Goal: Task Accomplishment & Management: Complete application form

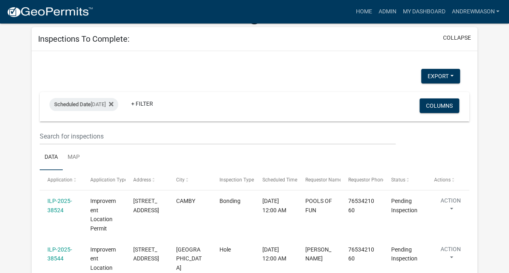
scroll to position [52, 0]
select select "3: 100"
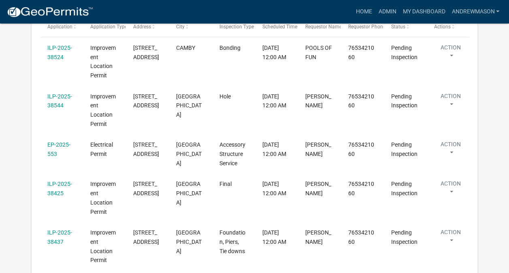
scroll to position [217, 0]
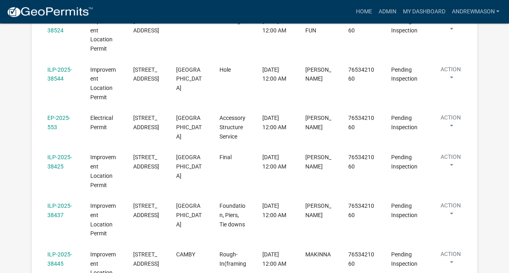
click at [58, 166] on link "ILP-2025-38425" at bounding box center [59, 162] width 25 height 16
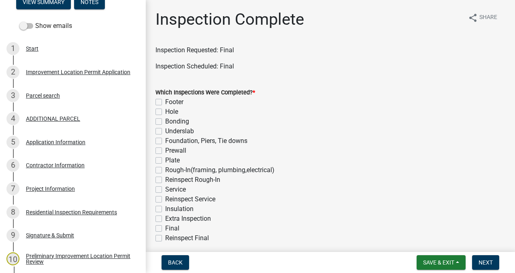
scroll to position [121, 0]
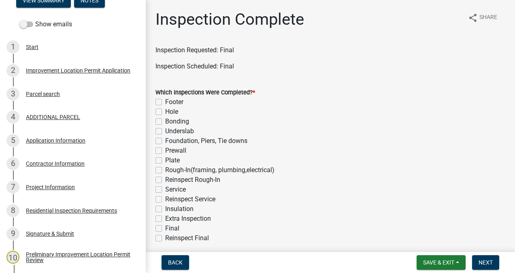
click at [51, 188] on div "Project Information" at bounding box center [50, 187] width 49 height 6
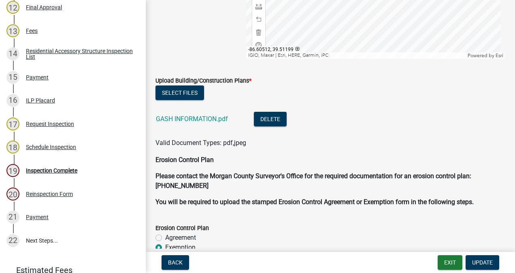
scroll to position [418, 0]
click at [57, 171] on div "Inspection Complete" at bounding box center [51, 170] width 51 height 6
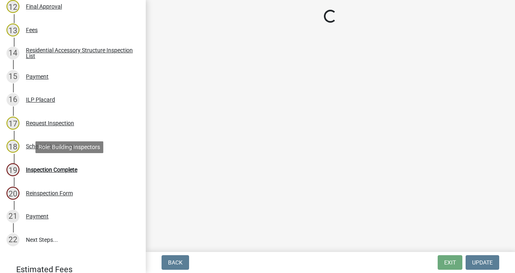
scroll to position [0, 0]
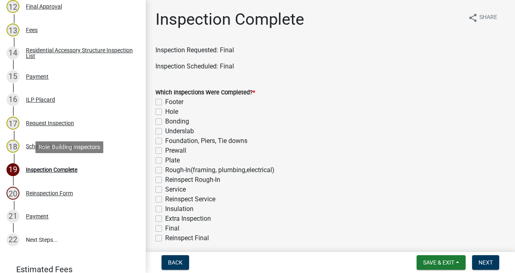
click at [56, 126] on div "Request Inspection" at bounding box center [50, 123] width 48 height 6
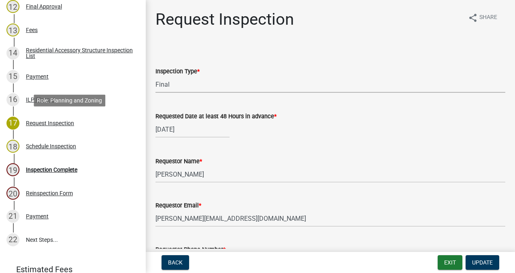
click at [213, 82] on select "Select Item... Footer Hole Bonding Underslab Foundation, Piers, Tie downs Prewa…" at bounding box center [331, 84] width 350 height 17
click at [156, 76] on select "Select Item... Footer Hole Bonding Underslab Foundation, Piers, Tie downs Prewa…" at bounding box center [331, 84] width 350 height 17
select select "3253dac2-1d86-45f1-a214-ed1758c04f61"
click at [485, 260] on span "Update" at bounding box center [482, 262] width 21 height 6
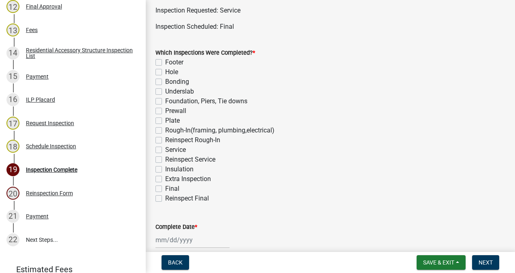
scroll to position [46, 0]
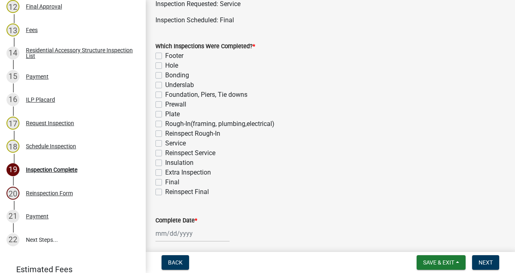
click at [165, 143] on label "Service" at bounding box center [175, 144] width 21 height 10
click at [165, 143] on input "Service" at bounding box center [167, 141] width 5 height 5
checkbox input "true"
checkbox input "false"
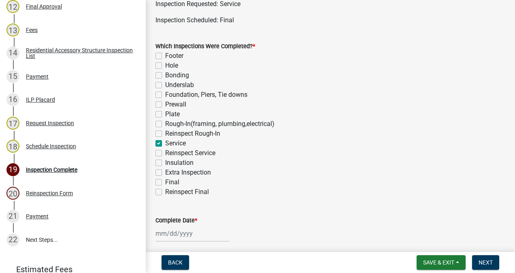
checkbox input "false"
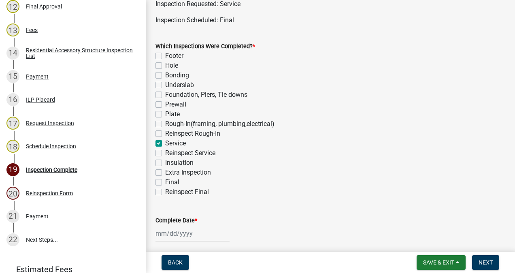
checkbox input "false"
checkbox input "true"
checkbox input "false"
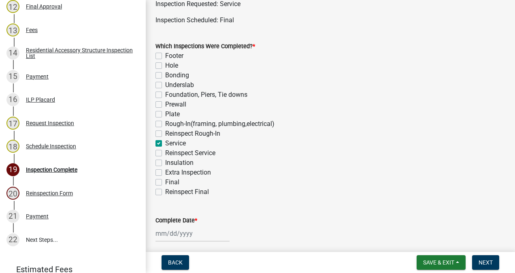
checkbox input "false"
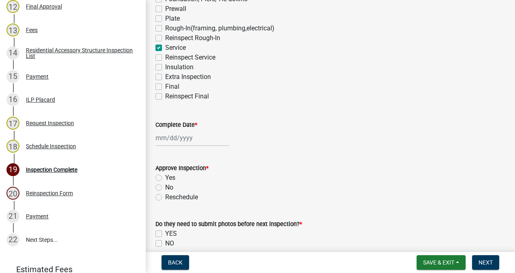
scroll to position [147, 0]
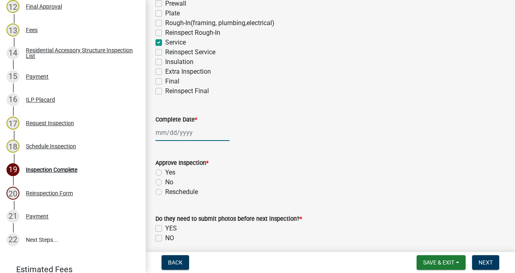
click at [184, 132] on div at bounding box center [193, 132] width 74 height 17
select select "8"
select select "2025"
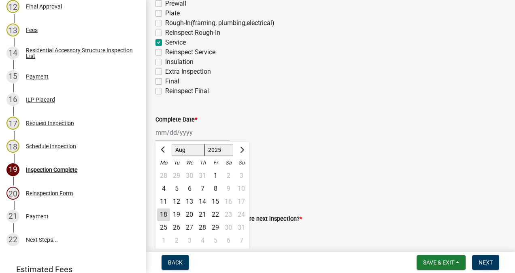
click at [164, 214] on div "18" at bounding box center [163, 214] width 13 height 13
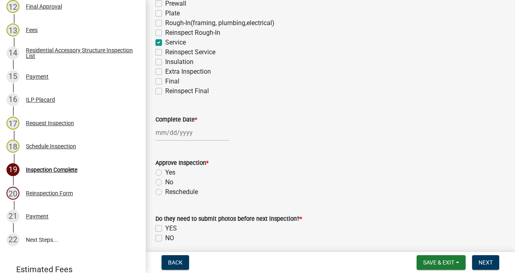
type input "[DATE]"
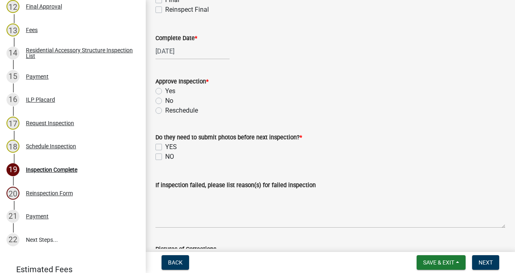
scroll to position [234, 0]
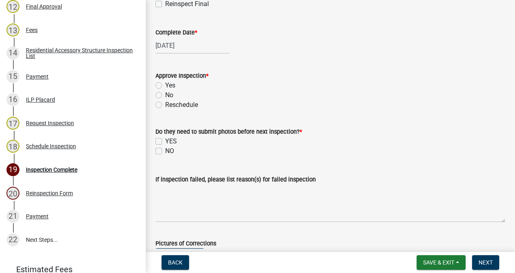
click at [165, 85] on label "Yes" at bounding box center [170, 86] width 10 height 10
click at [165, 85] on input "Yes" at bounding box center [167, 83] width 5 height 5
radio input "true"
click at [165, 151] on label "NO" at bounding box center [169, 151] width 9 height 10
click at [165, 151] on input "NO" at bounding box center [167, 148] width 5 height 5
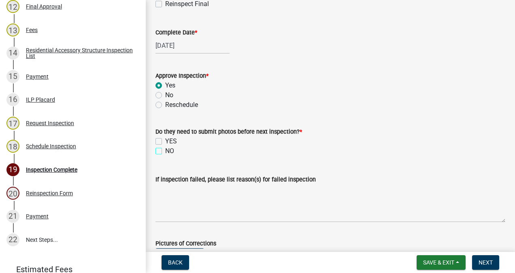
checkbox input "true"
checkbox input "false"
checkbox input "true"
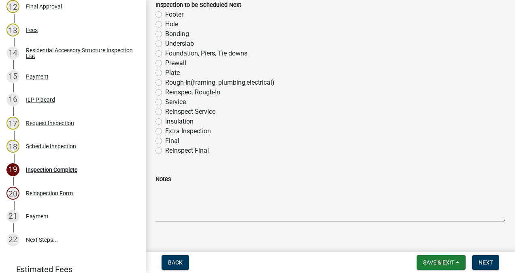
scroll to position [544, 0]
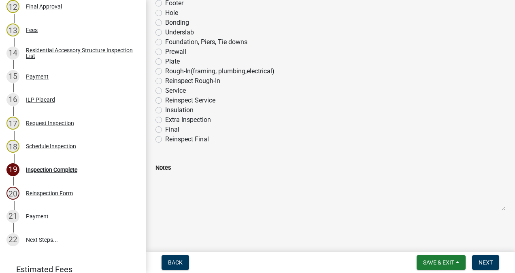
click at [165, 130] on label "Final" at bounding box center [172, 130] width 14 height 10
click at [165, 130] on input "Final" at bounding box center [167, 127] width 5 height 5
radio input "true"
click at [179, 180] on textarea "Notes" at bounding box center [331, 192] width 350 height 38
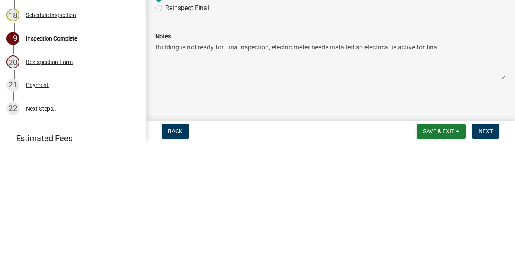
click at [241, 179] on textarea "Building is not ready for Fina inspection, electric meter needs installed so el…" at bounding box center [331, 192] width 350 height 38
type textarea "Building is not ready for final inspection, electric meter needs installed so e…"
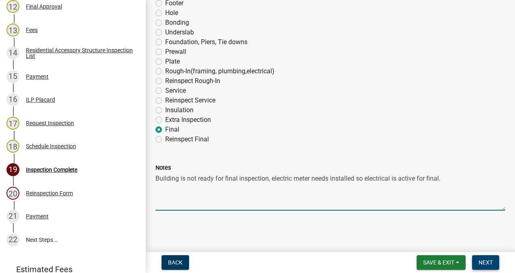
click at [480, 264] on span "Next" at bounding box center [486, 262] width 14 height 6
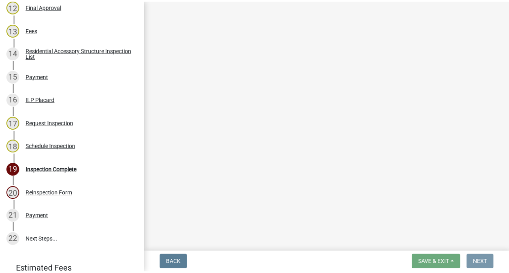
scroll to position [0, 0]
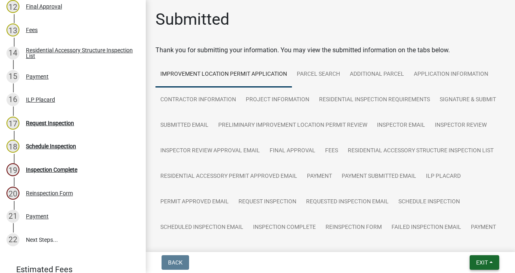
click at [483, 262] on span "Exit" at bounding box center [482, 262] width 12 height 6
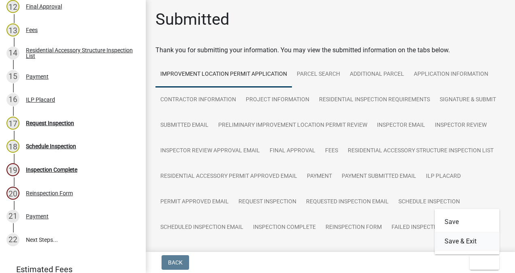
click at [468, 240] on button "Save & Exit" at bounding box center [467, 241] width 65 height 19
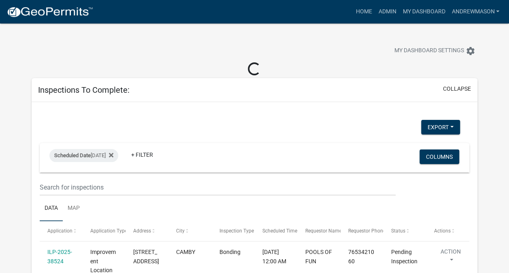
select select "3: 100"
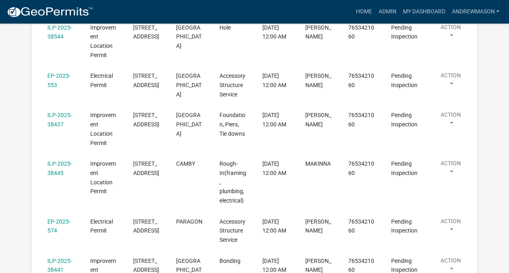
scroll to position [300, 0]
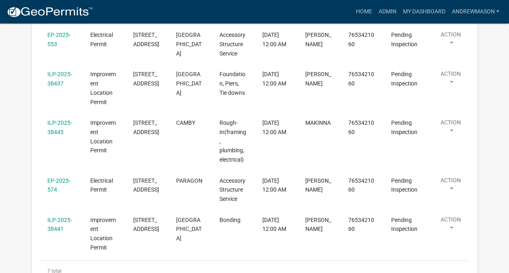
click at [59, 177] on link "EP-2025-574" at bounding box center [58, 185] width 23 height 16
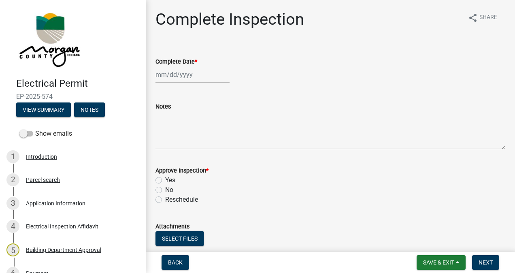
click at [70, 207] on div "3 Application Information" at bounding box center [69, 203] width 126 height 13
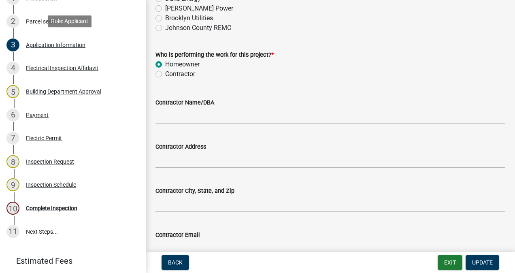
scroll to position [159, 0]
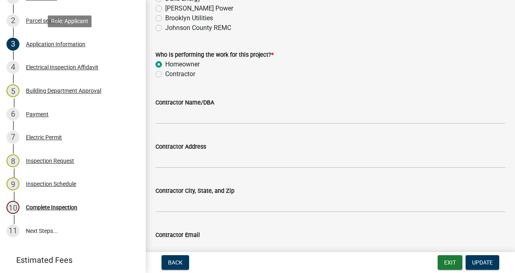
click at [62, 209] on div "Complete Inspection" at bounding box center [51, 208] width 51 height 6
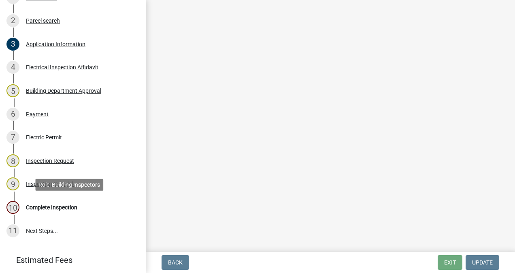
scroll to position [0, 0]
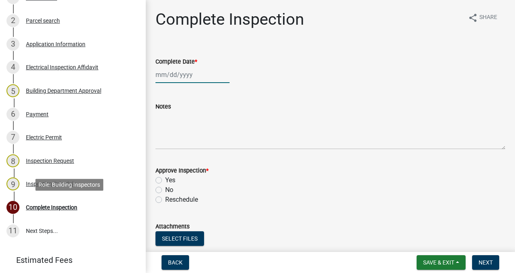
click at [194, 78] on div at bounding box center [193, 74] width 74 height 17
select select "8"
select select "2025"
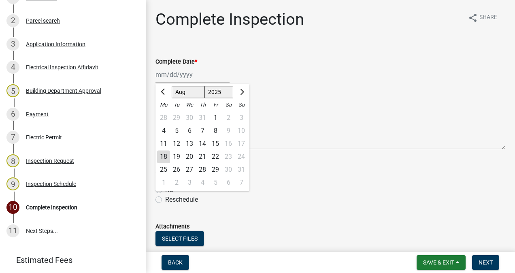
click at [164, 156] on div "18" at bounding box center [163, 156] width 13 height 13
type input "[DATE]"
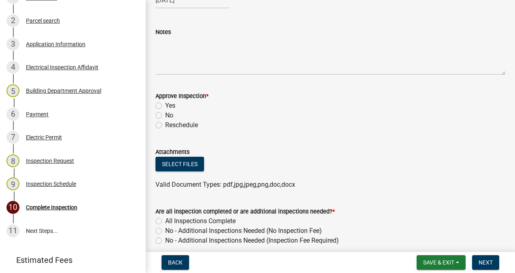
scroll to position [117, 0]
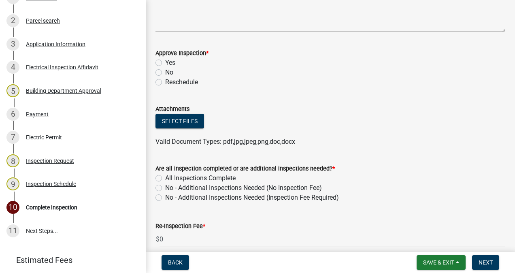
click at [169, 71] on label "No" at bounding box center [169, 73] width 8 height 10
click at [169, 71] on input "No" at bounding box center [167, 70] width 5 height 5
radio input "true"
click at [165, 62] on label "Yes" at bounding box center [170, 63] width 10 height 10
click at [165, 62] on input "Yes" at bounding box center [167, 60] width 5 height 5
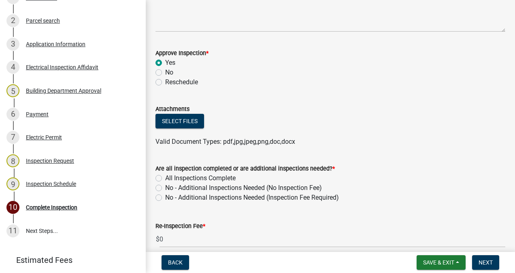
radio input "true"
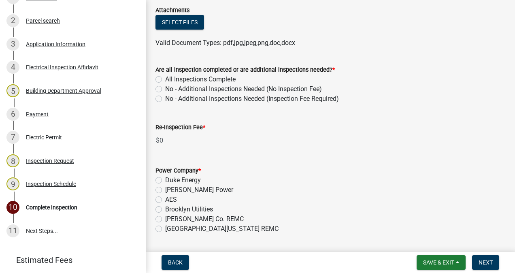
scroll to position [246, 0]
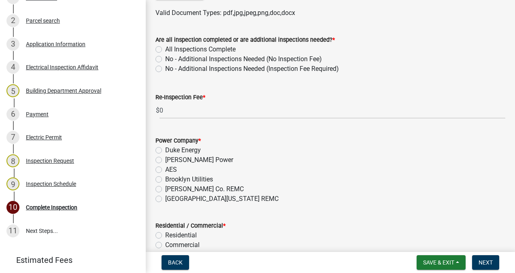
click at [165, 50] on label "All Inspections Complete" at bounding box center [200, 50] width 70 height 10
click at [165, 50] on input "All Inspections Complete" at bounding box center [167, 47] width 5 height 5
radio input "true"
click at [165, 199] on label "[GEOGRAPHIC_DATA][US_STATE] REMC" at bounding box center [221, 199] width 113 height 10
click at [165, 199] on input "[GEOGRAPHIC_DATA][US_STATE] REMC" at bounding box center [167, 196] width 5 height 5
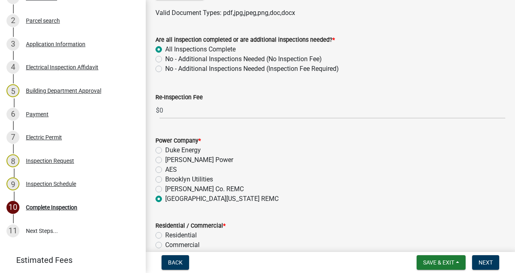
radio input "true"
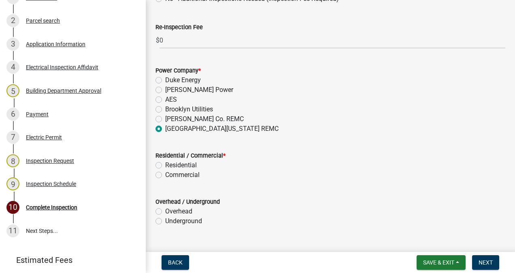
scroll to position [333, 0]
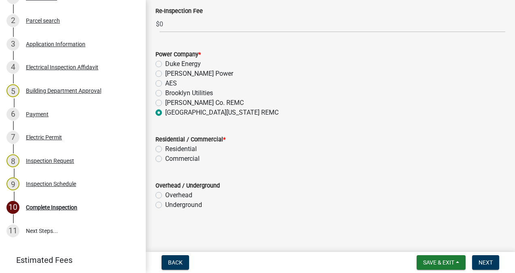
click at [165, 149] on label "Residential" at bounding box center [181, 149] width 32 height 10
click at [165, 149] on input "Residential" at bounding box center [167, 146] width 5 height 5
radio input "true"
click at [165, 195] on label "Overhead" at bounding box center [178, 195] width 27 height 10
click at [165, 195] on input "Overhead" at bounding box center [167, 192] width 5 height 5
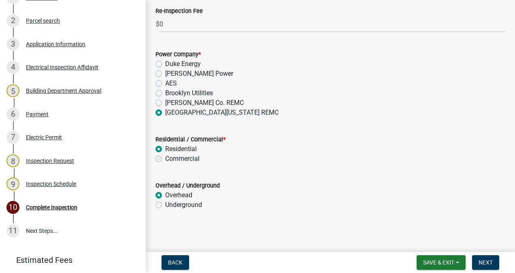
radio input "true"
click at [484, 260] on span "Next" at bounding box center [486, 262] width 14 height 6
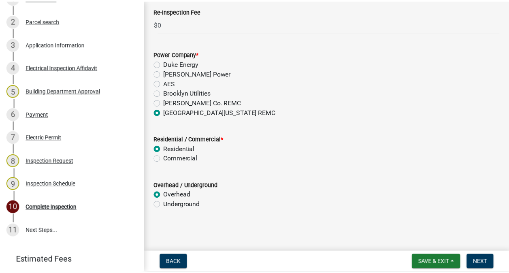
scroll to position [0, 0]
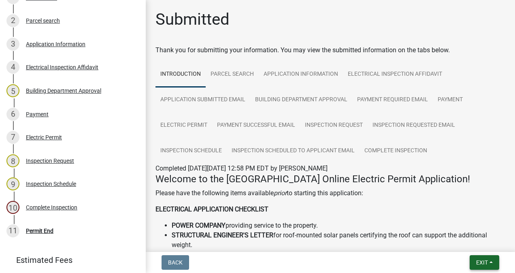
click at [480, 265] on span "Exit" at bounding box center [482, 262] width 12 height 6
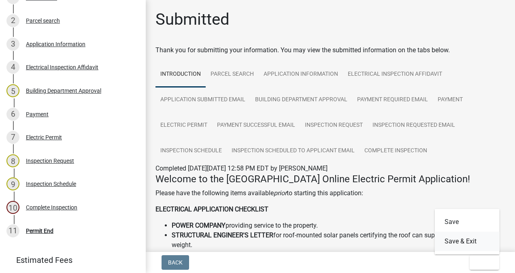
click at [470, 245] on button "Save & Exit" at bounding box center [467, 241] width 65 height 19
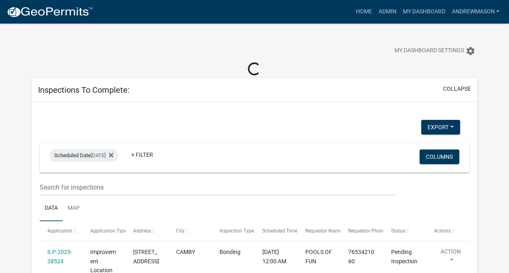
select select "3: 100"
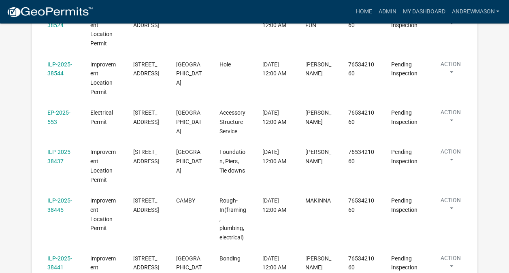
scroll to position [223, 0]
click at [61, 154] on link "ILP-2025-38437" at bounding box center [59, 156] width 25 height 16
